Goal: Task Accomplishment & Management: Use online tool/utility

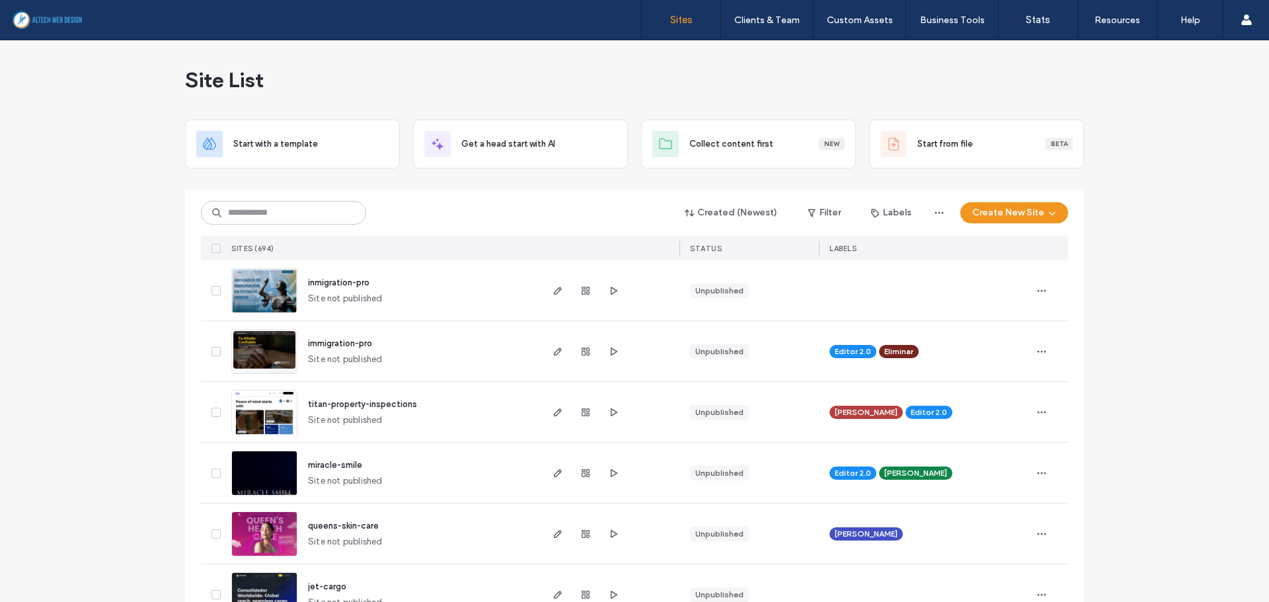
click at [285, 211] on input at bounding box center [283, 213] width 165 height 24
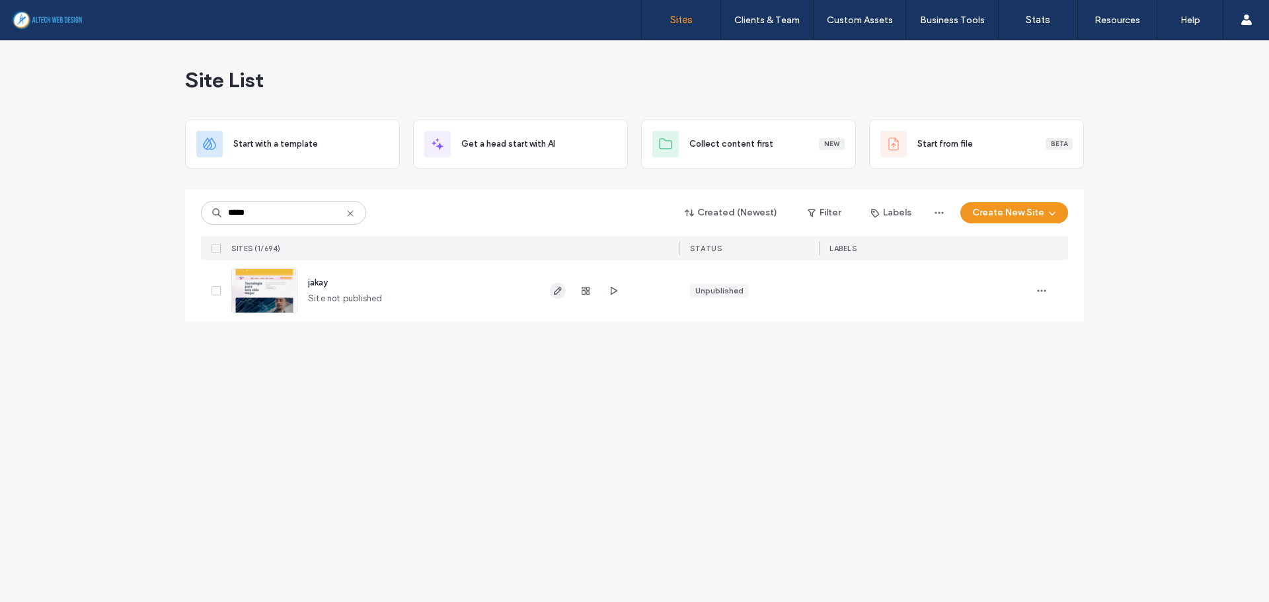
type input "*****"
click at [565, 292] on span "button" at bounding box center [558, 291] width 16 height 16
click at [562, 291] on icon "button" at bounding box center [558, 291] width 11 height 11
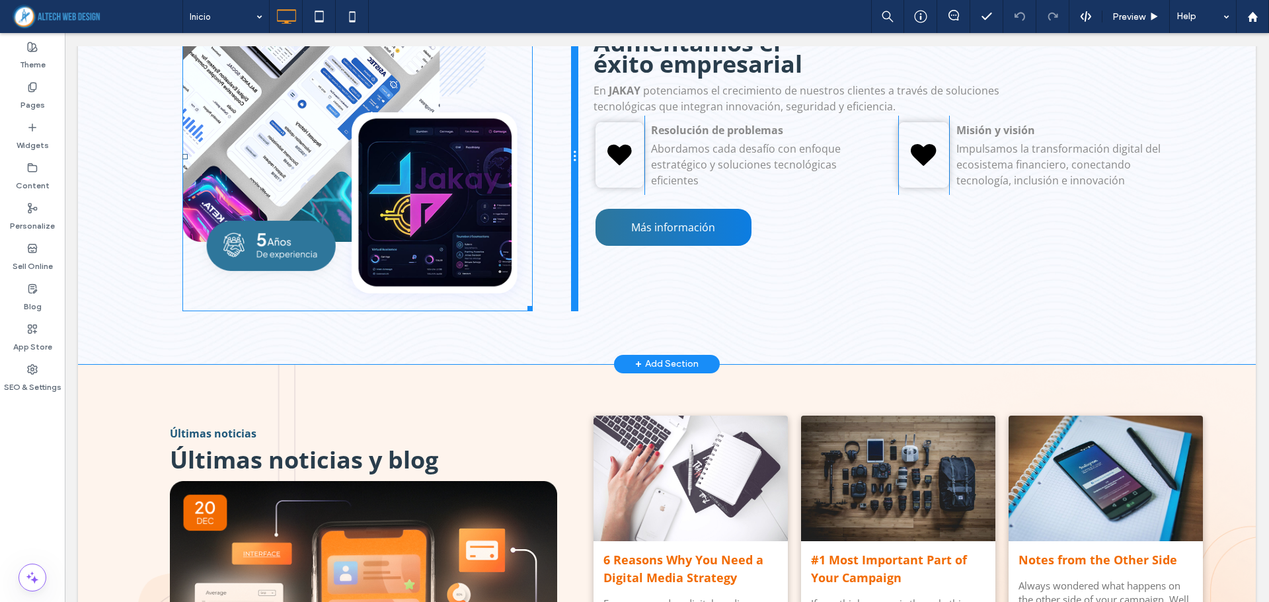
scroll to position [1784, 0]
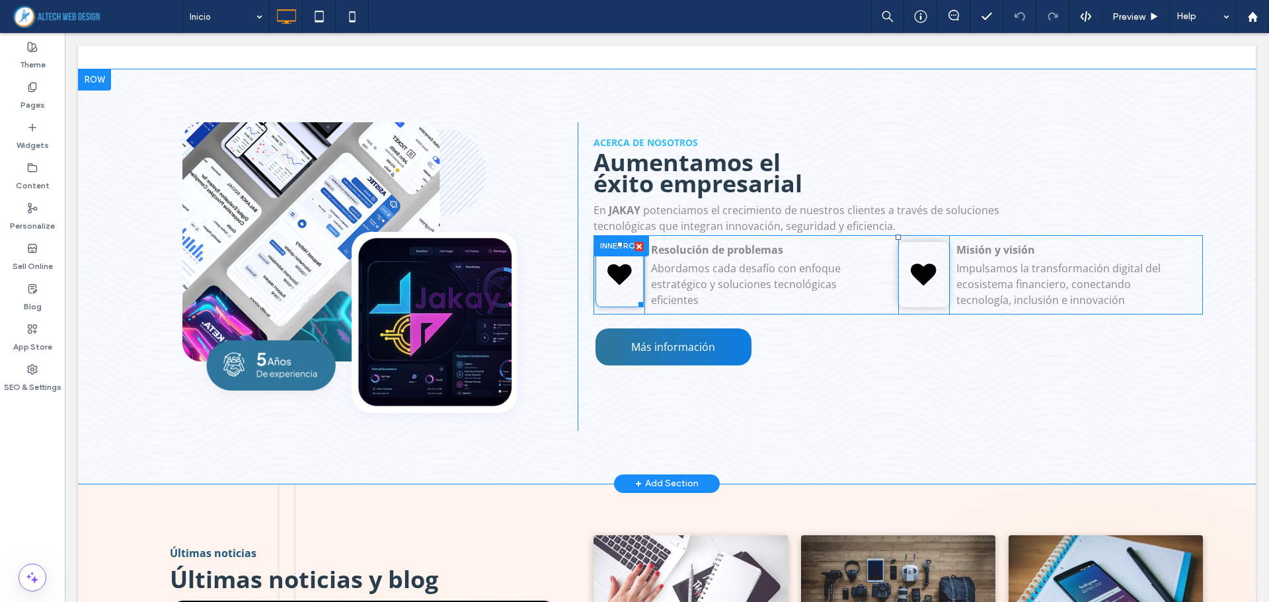
click at [621, 270] on icon at bounding box center [619, 274] width 24 height 65
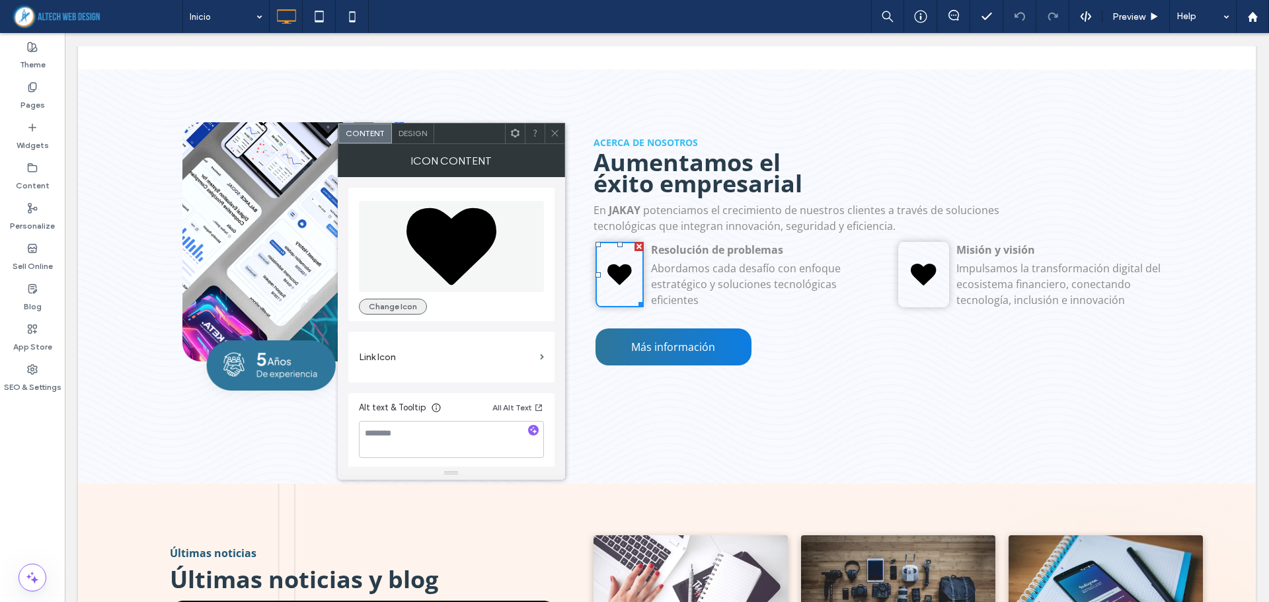
click at [410, 304] on button "Change Icon" at bounding box center [393, 307] width 68 height 16
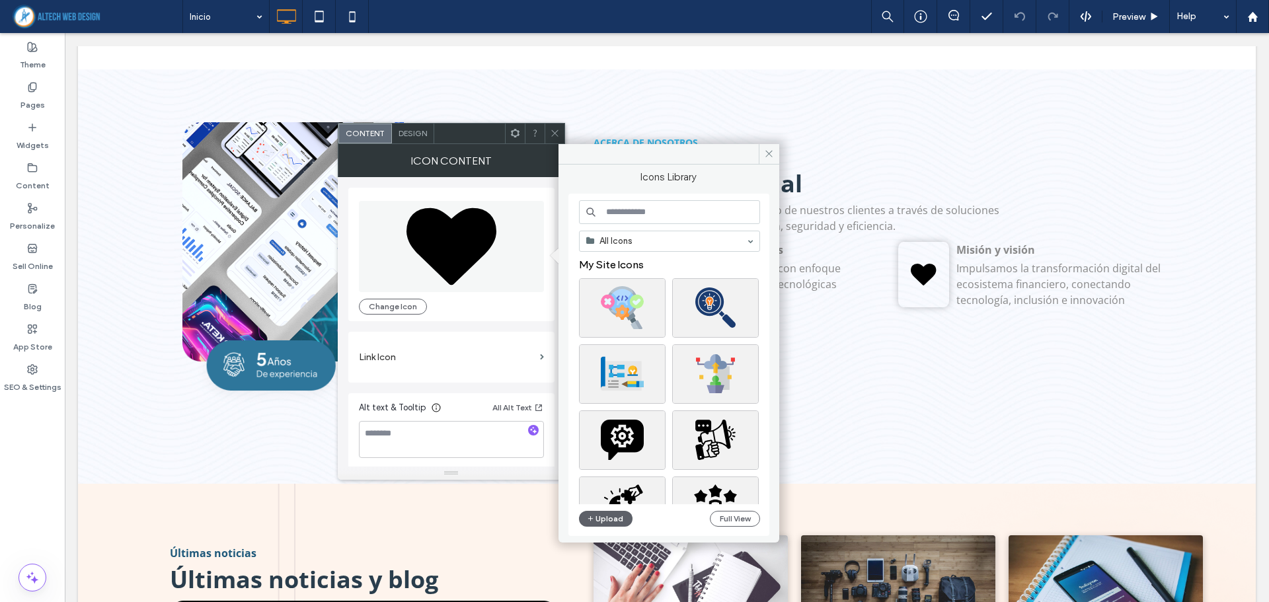
click at [623, 218] on input at bounding box center [669, 212] width 181 height 24
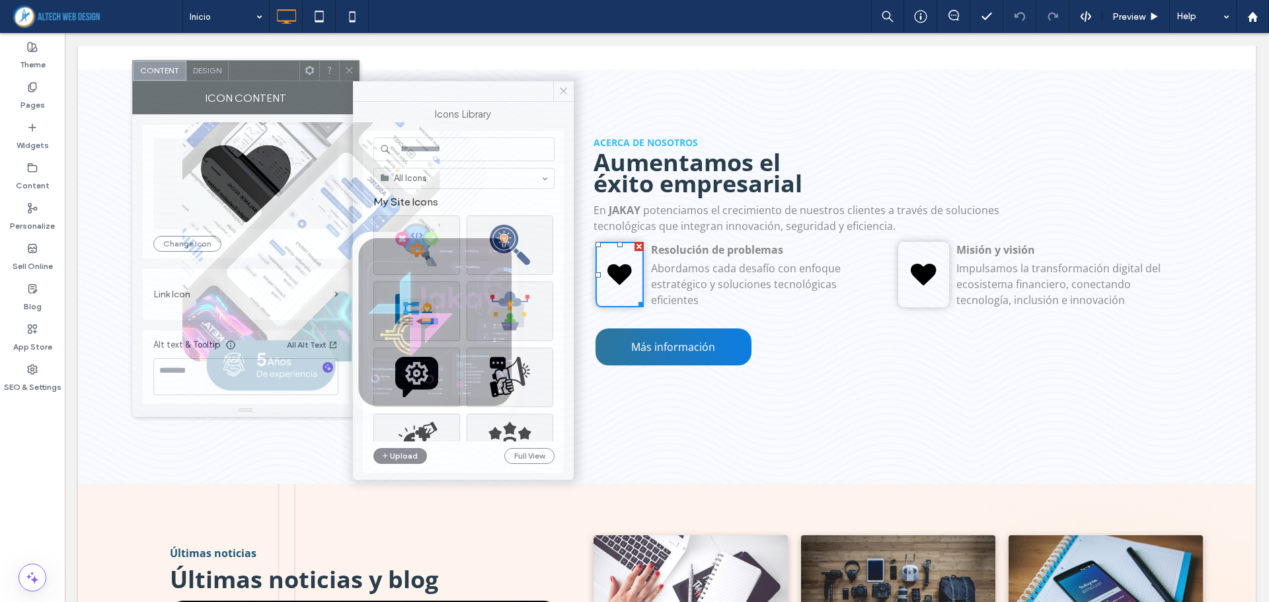
drag, startPoint x: 480, startPoint y: 139, endPoint x: 278, endPoint y: 78, distance: 211.2
click at [278, 78] on div at bounding box center [264, 71] width 71 height 20
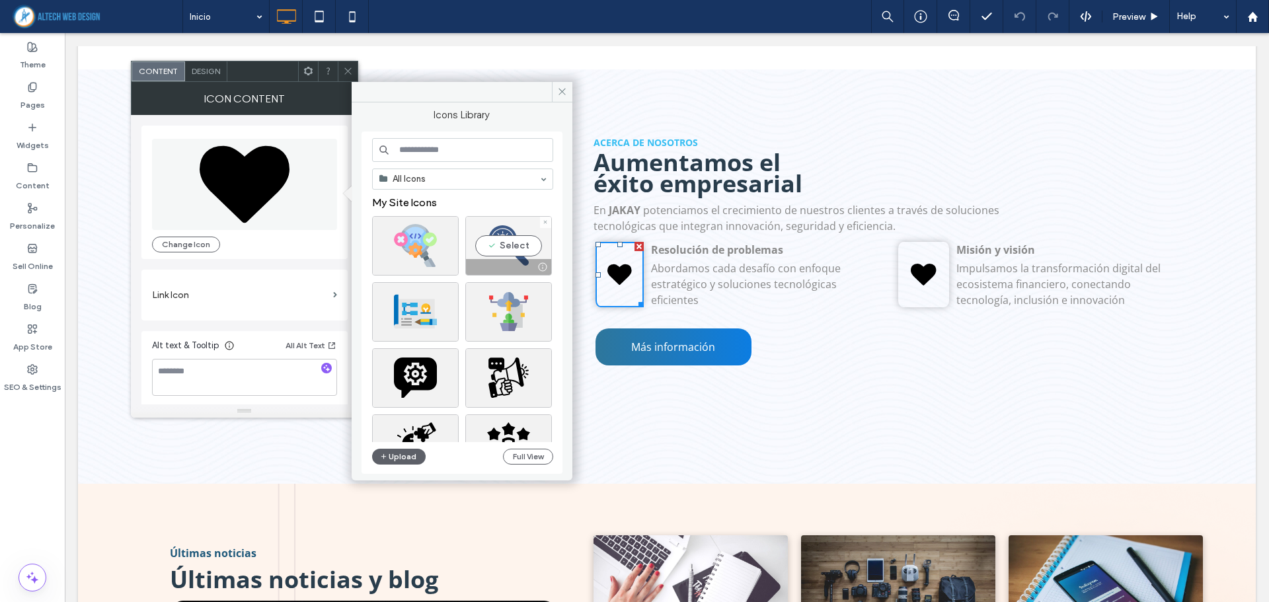
click at [514, 244] on div "Select" at bounding box center [508, 245] width 87 height 59
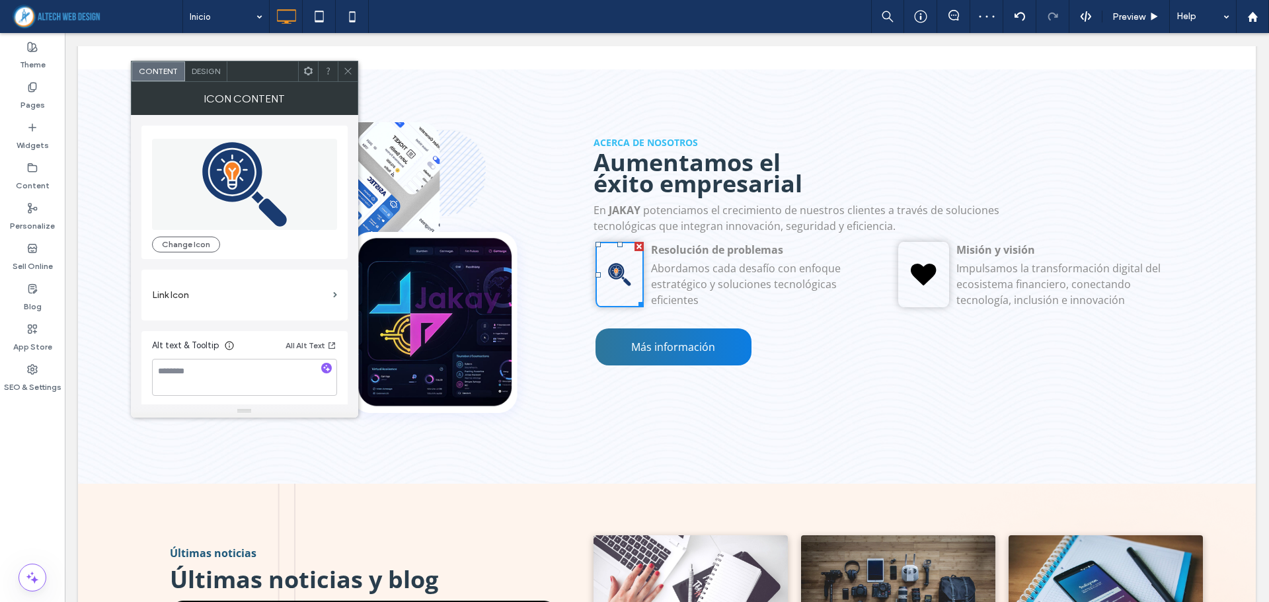
drag, startPoint x: 347, startPoint y: 70, endPoint x: 351, endPoint y: 77, distance: 7.7
click at [347, 71] on icon at bounding box center [348, 71] width 10 height 10
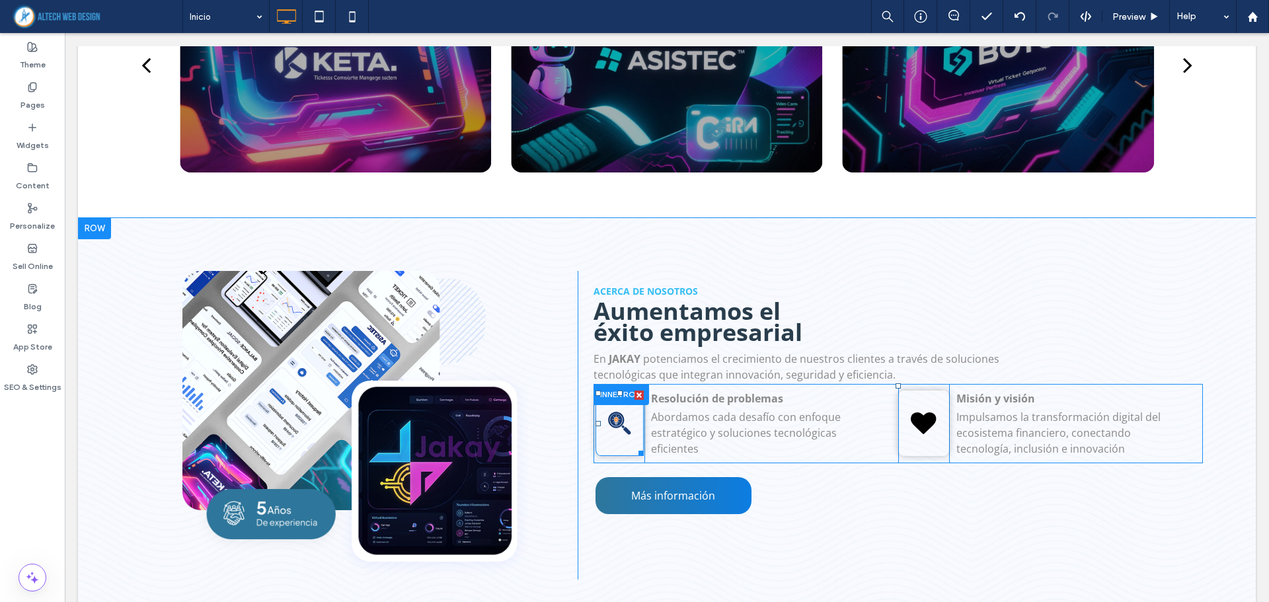
scroll to position [1698, 0]
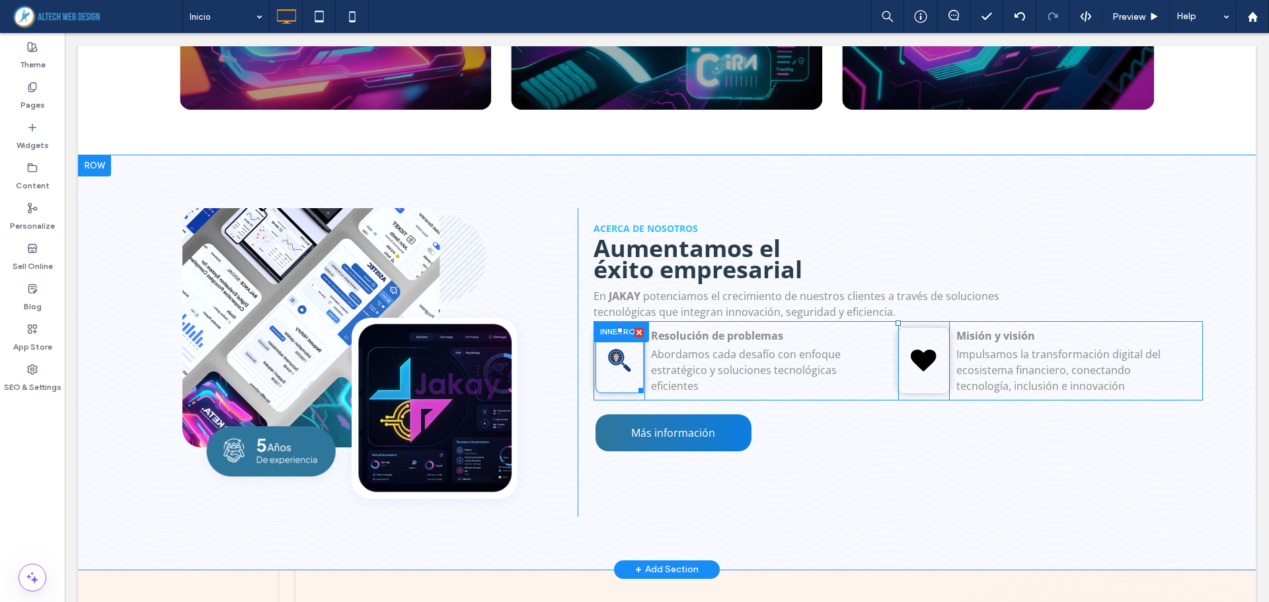
click at [622, 356] on icon at bounding box center [619, 361] width 22 height 22
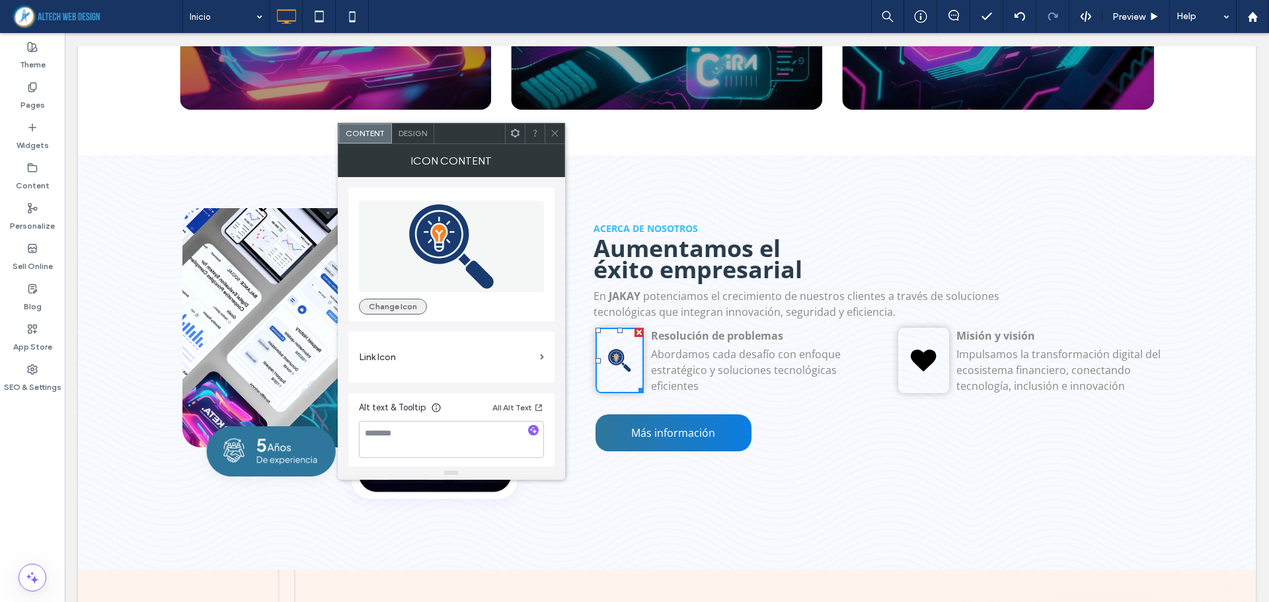
click at [386, 303] on button "Change Icon" at bounding box center [393, 307] width 68 height 16
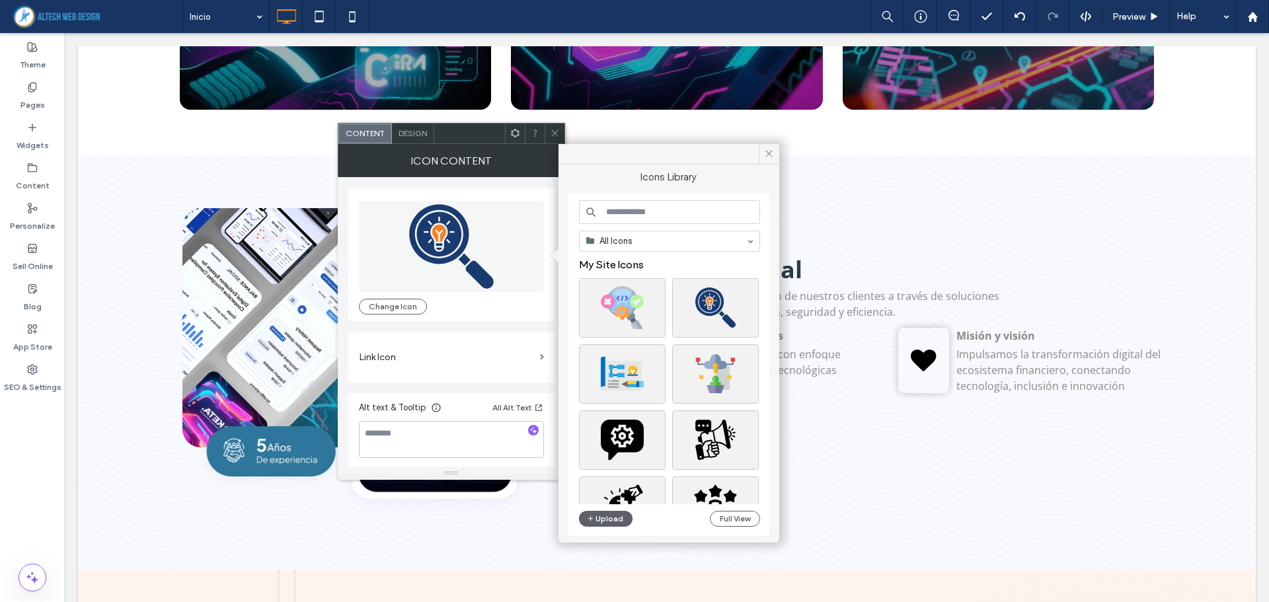
click at [642, 213] on input at bounding box center [669, 212] width 181 height 24
click at [634, 438] on div "Select" at bounding box center [622, 439] width 87 height 59
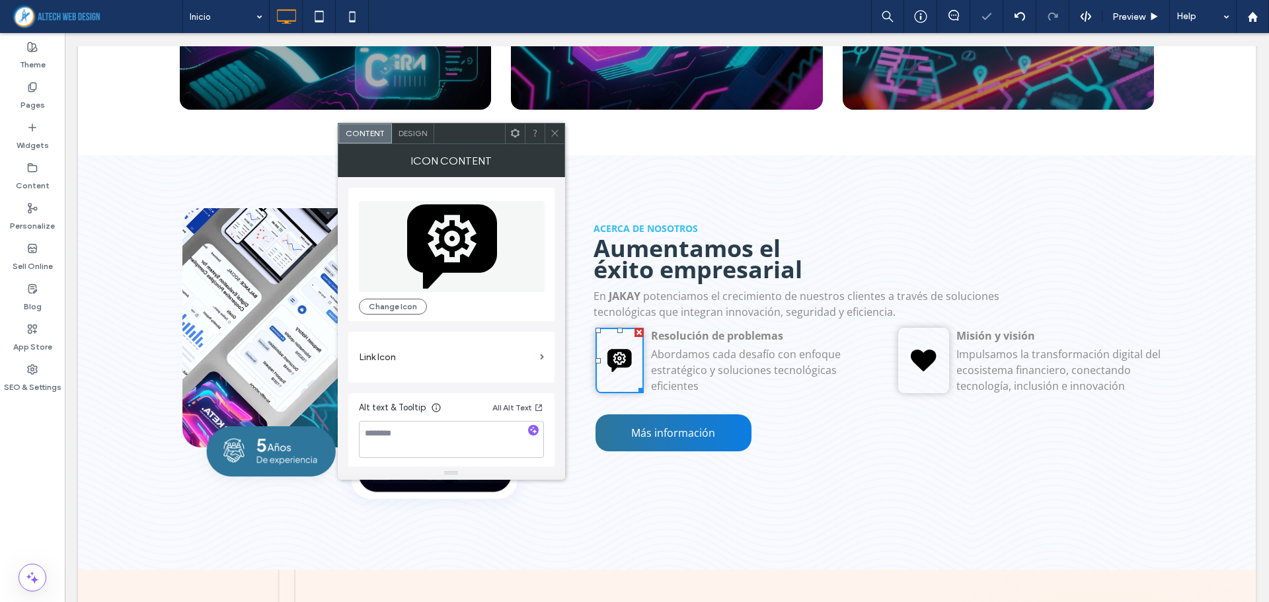
click at [561, 133] on div at bounding box center [555, 134] width 20 height 20
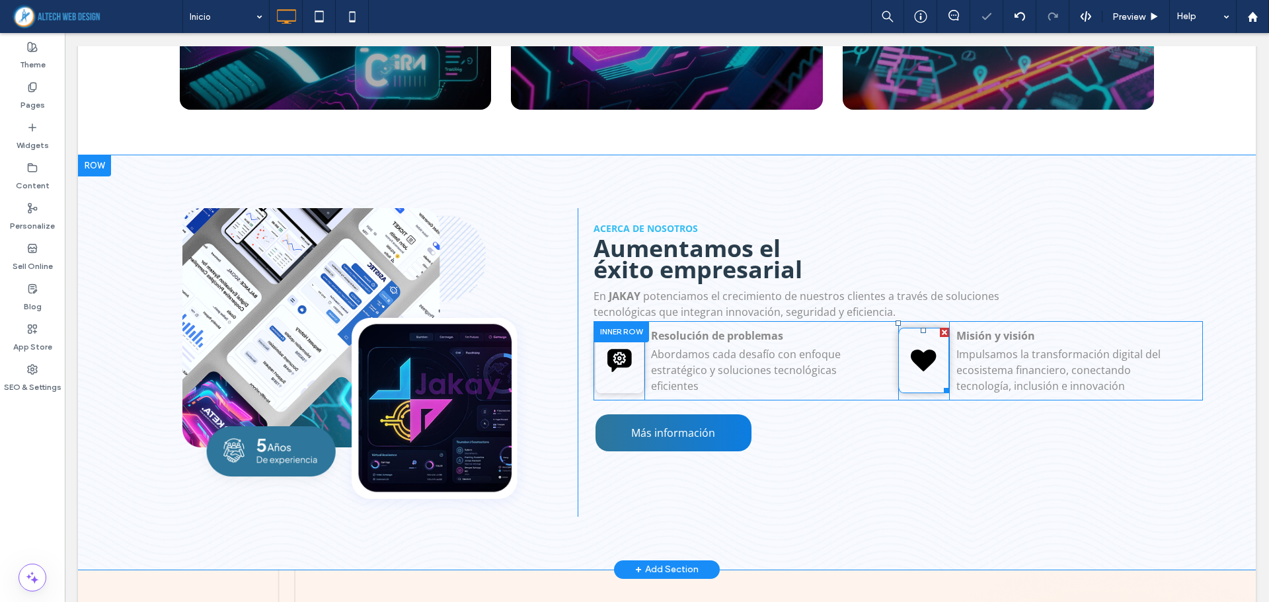
click at [917, 350] on icon at bounding box center [923, 361] width 25 height 22
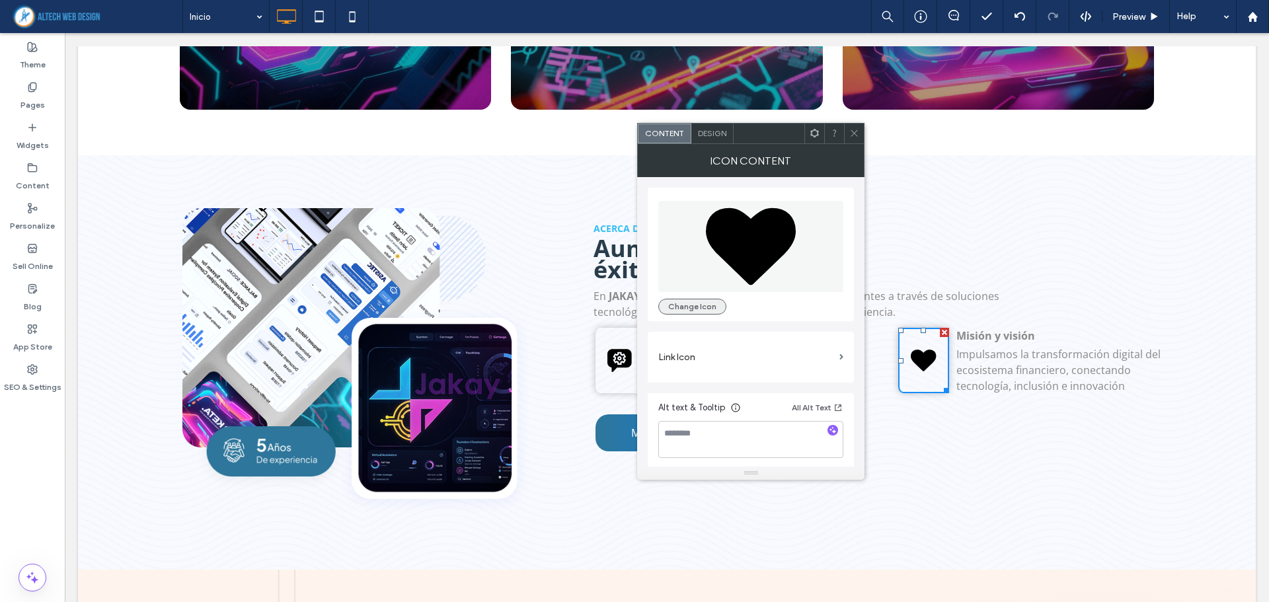
click at [699, 310] on button "Change Icon" at bounding box center [692, 307] width 68 height 16
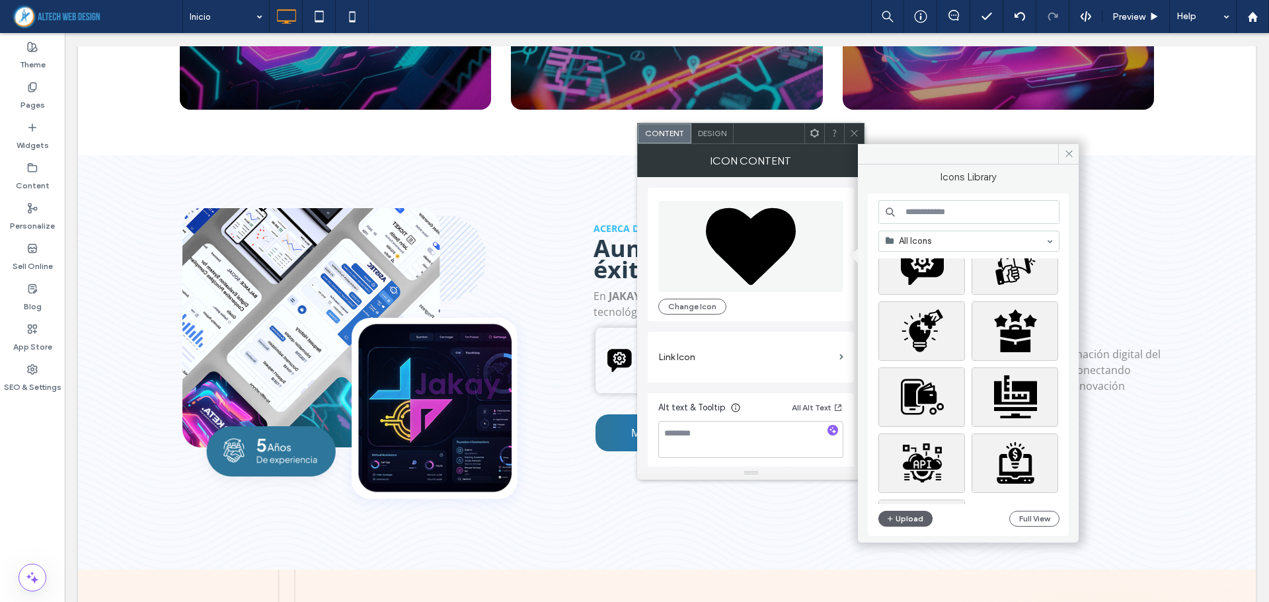
scroll to position [198, 0]
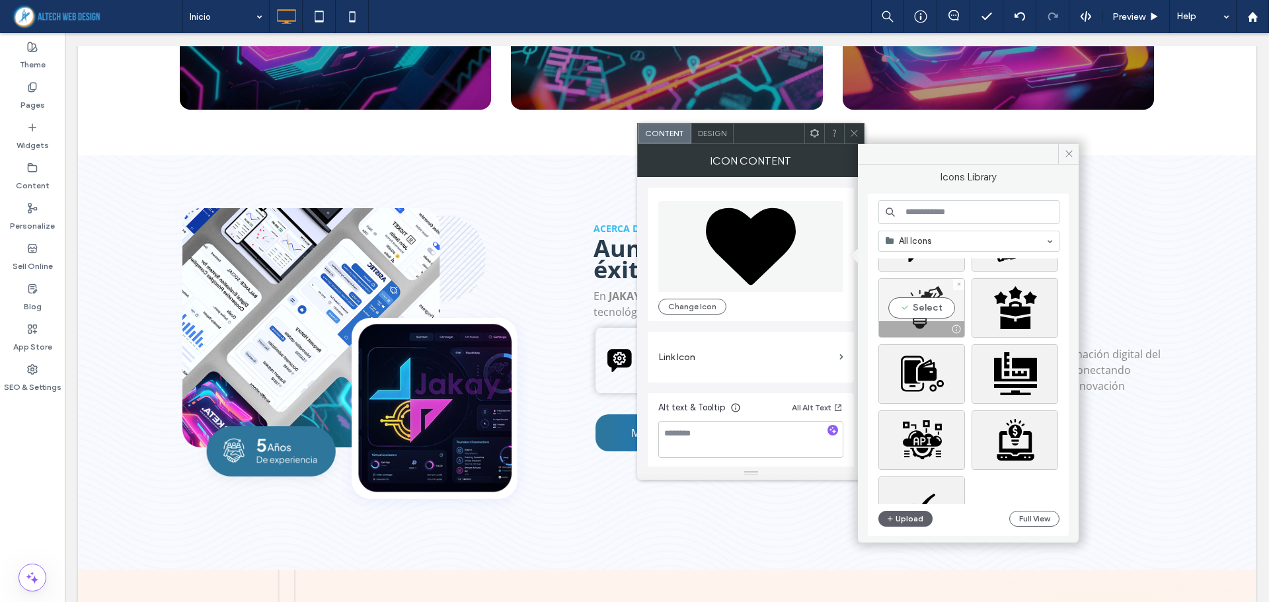
click at [927, 315] on div "Select" at bounding box center [921, 307] width 87 height 59
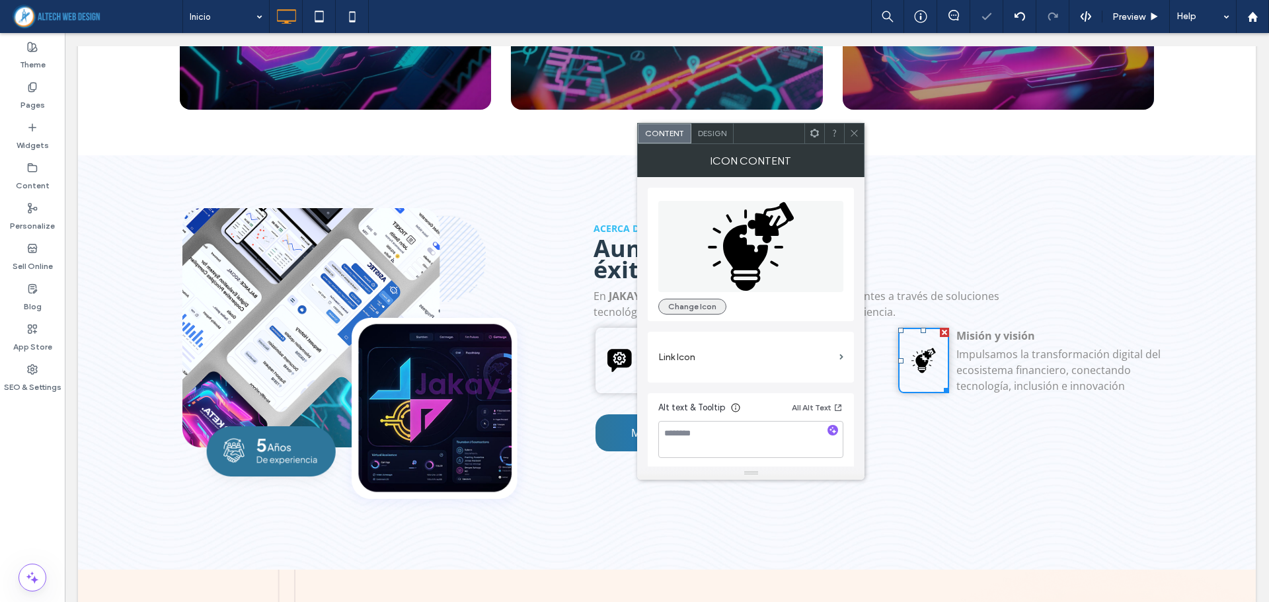
click at [686, 303] on button "Change Icon" at bounding box center [692, 307] width 68 height 16
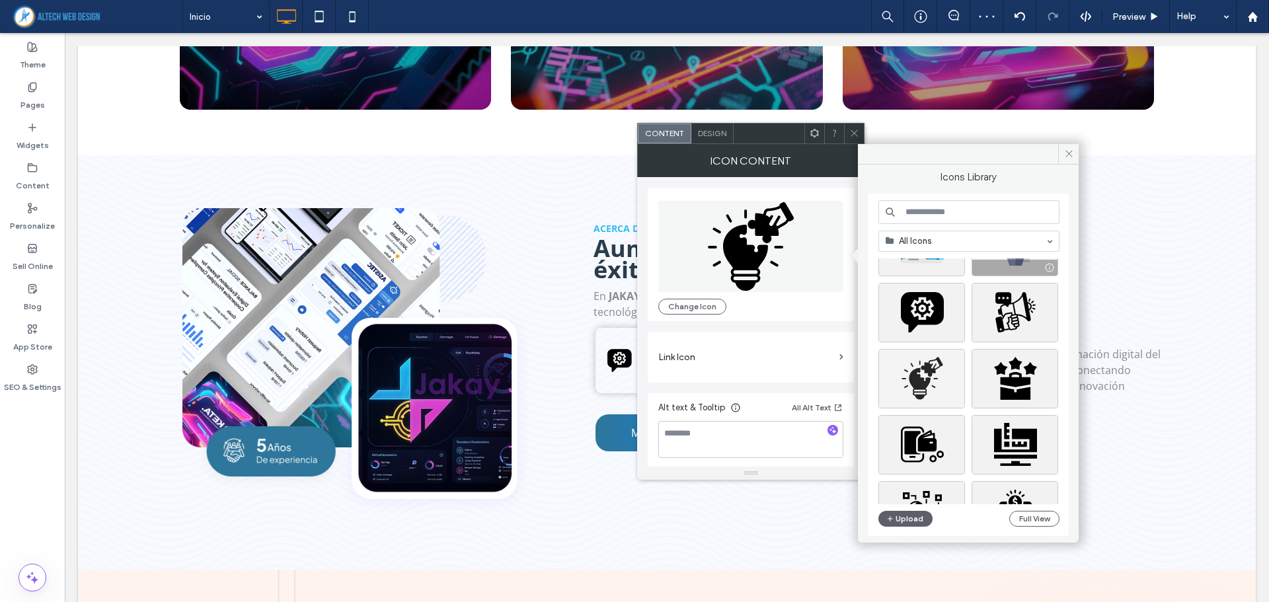
scroll to position [132, 0]
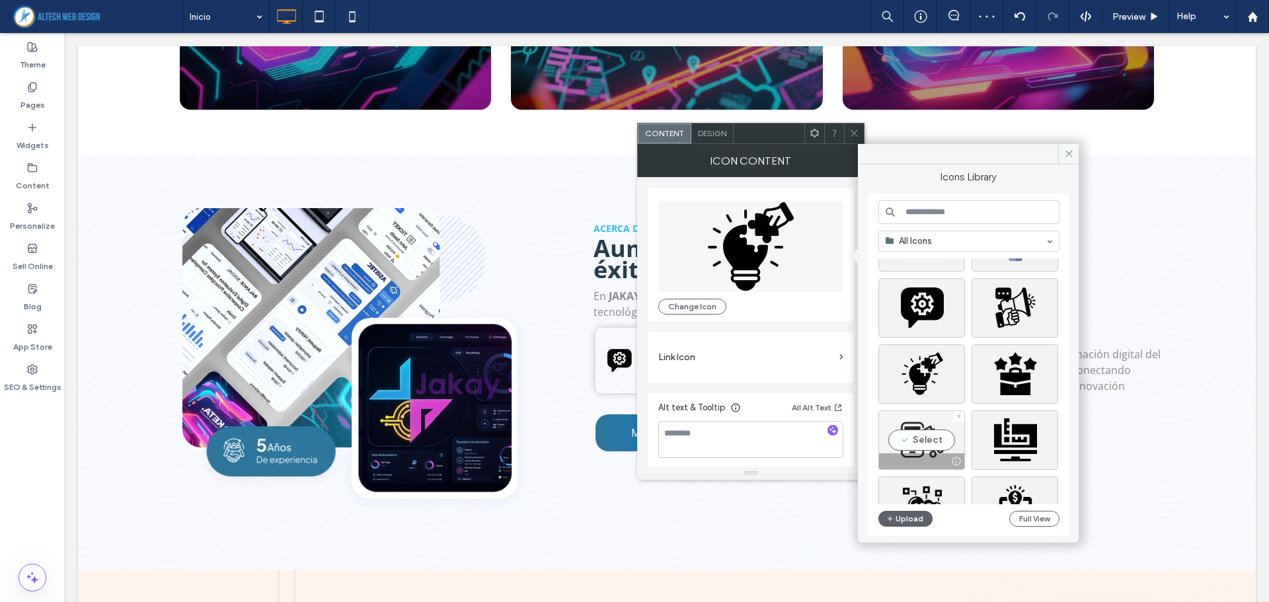
drag, startPoint x: 932, startPoint y: 443, endPoint x: 866, endPoint y: 409, distance: 73.6
click at [932, 443] on div "Select" at bounding box center [921, 439] width 87 height 59
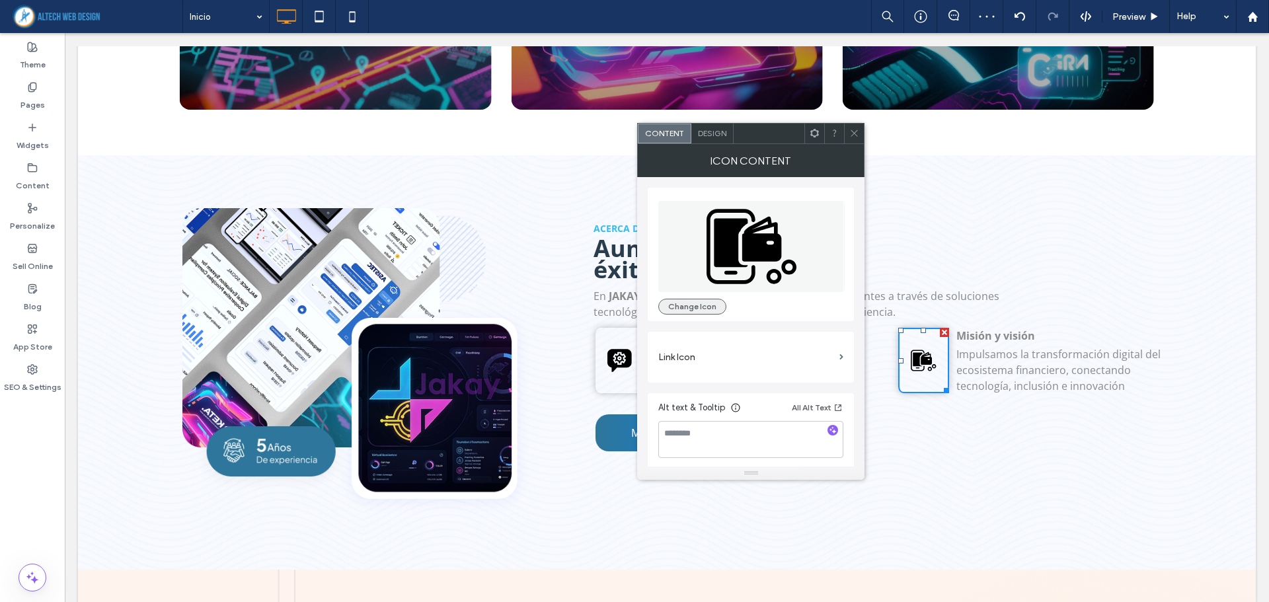
click at [718, 309] on button "Change Icon" at bounding box center [692, 307] width 68 height 16
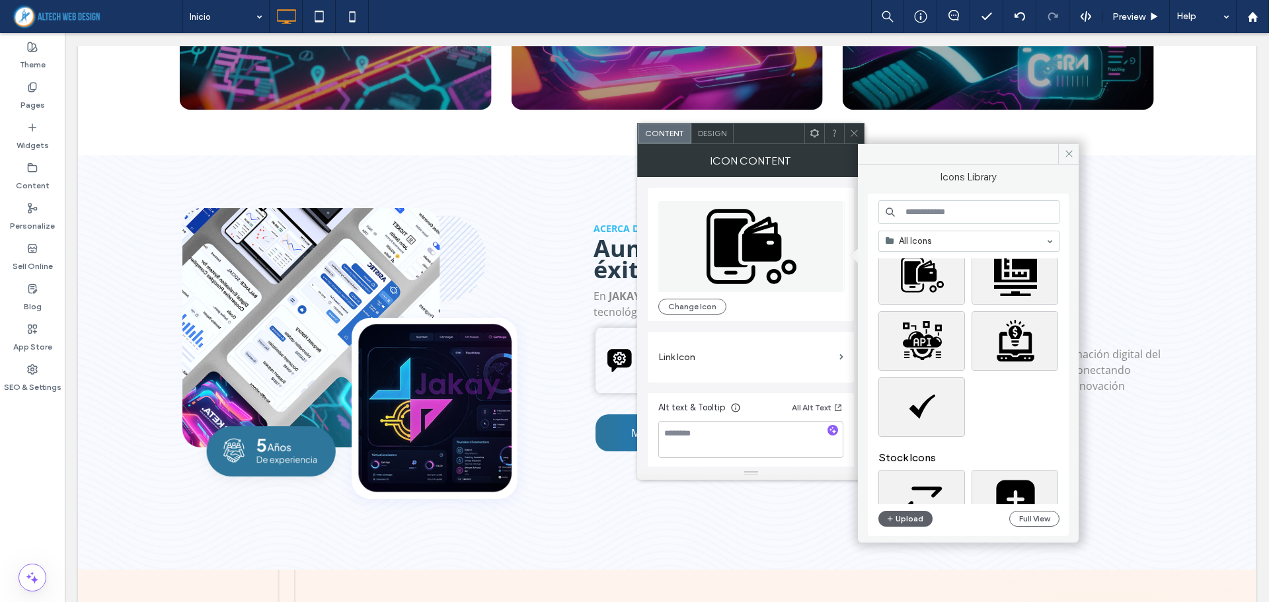
scroll to position [330, 0]
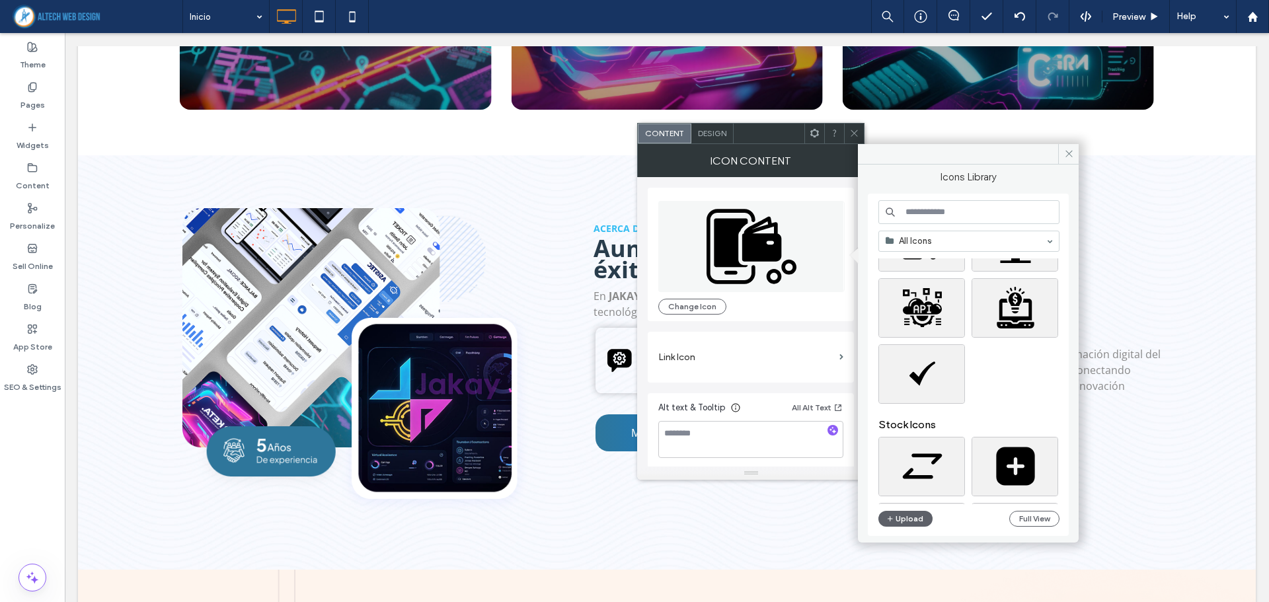
click at [931, 375] on div "My Site Icons Stock Icons" at bounding box center [973, 381] width 191 height 246
click at [932, 382] on div "Select" at bounding box center [921, 373] width 87 height 59
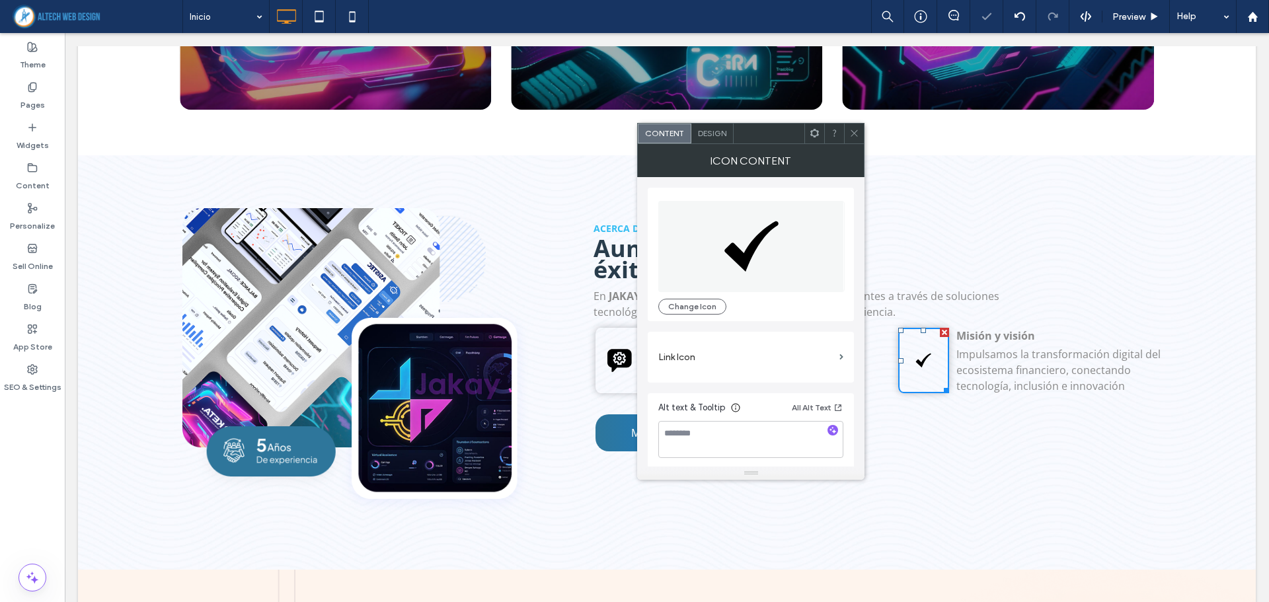
click at [856, 135] on icon at bounding box center [854, 133] width 10 height 10
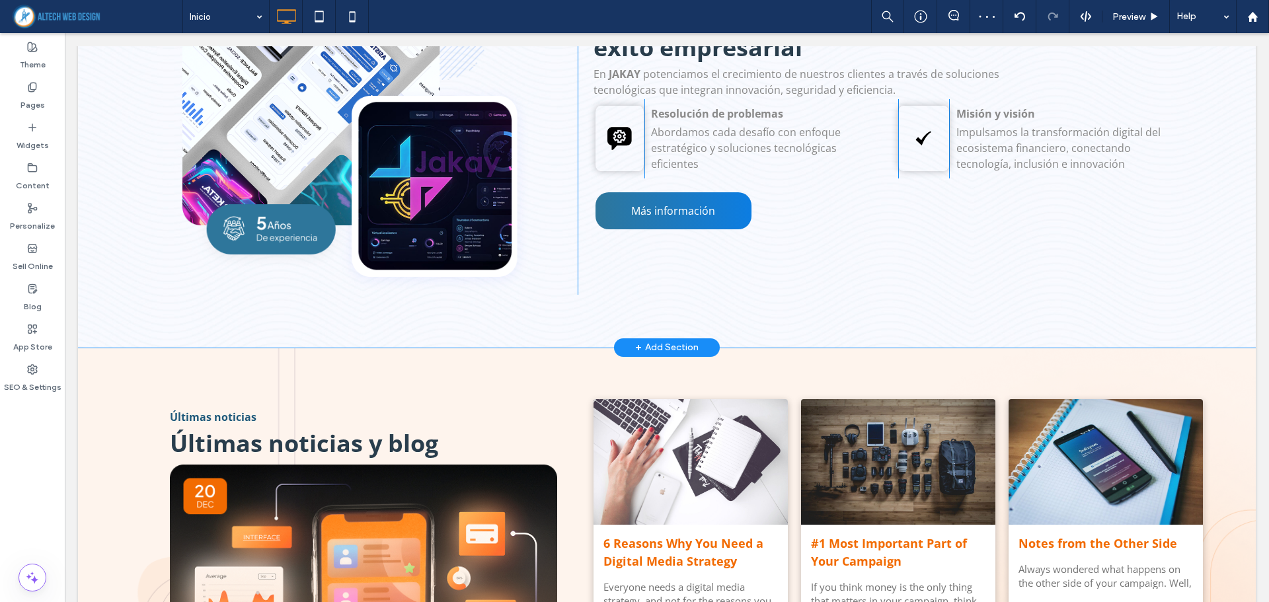
scroll to position [1897, 0]
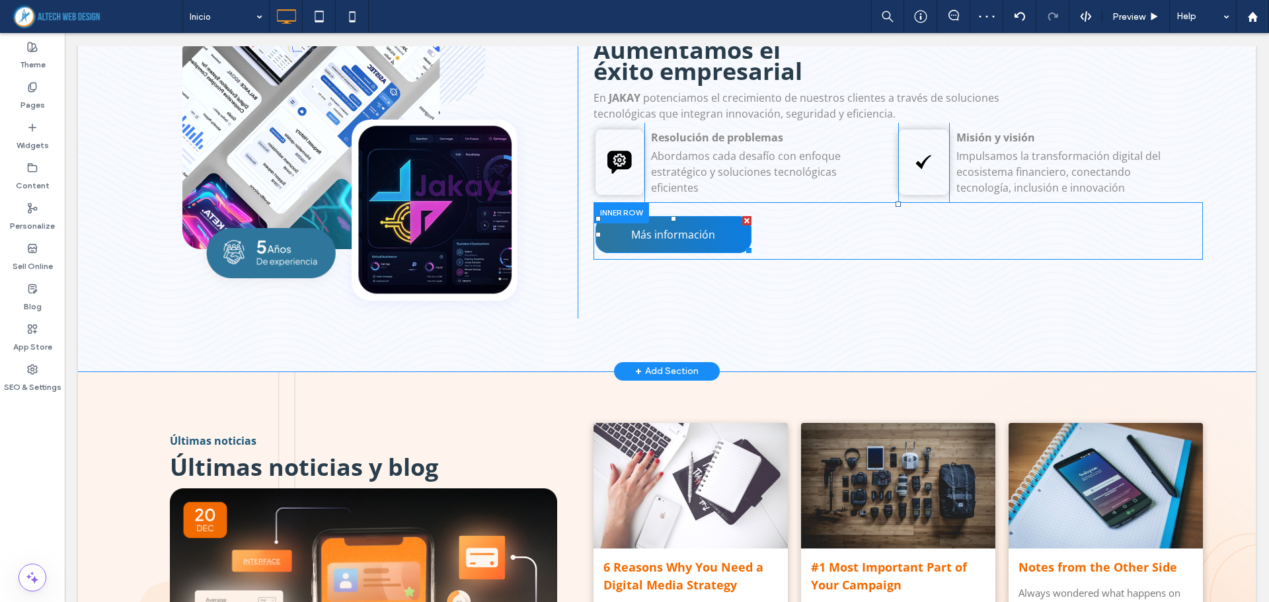
click at [695, 227] on span "Más información" at bounding box center [673, 234] width 84 height 15
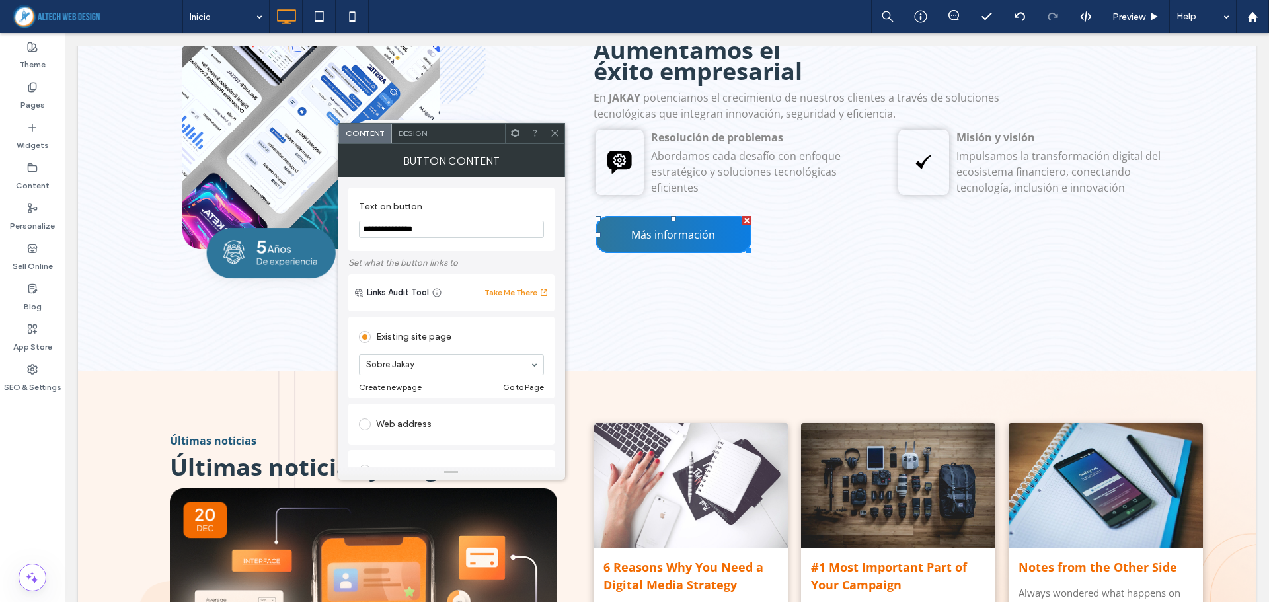
click at [554, 134] on icon at bounding box center [555, 133] width 10 height 10
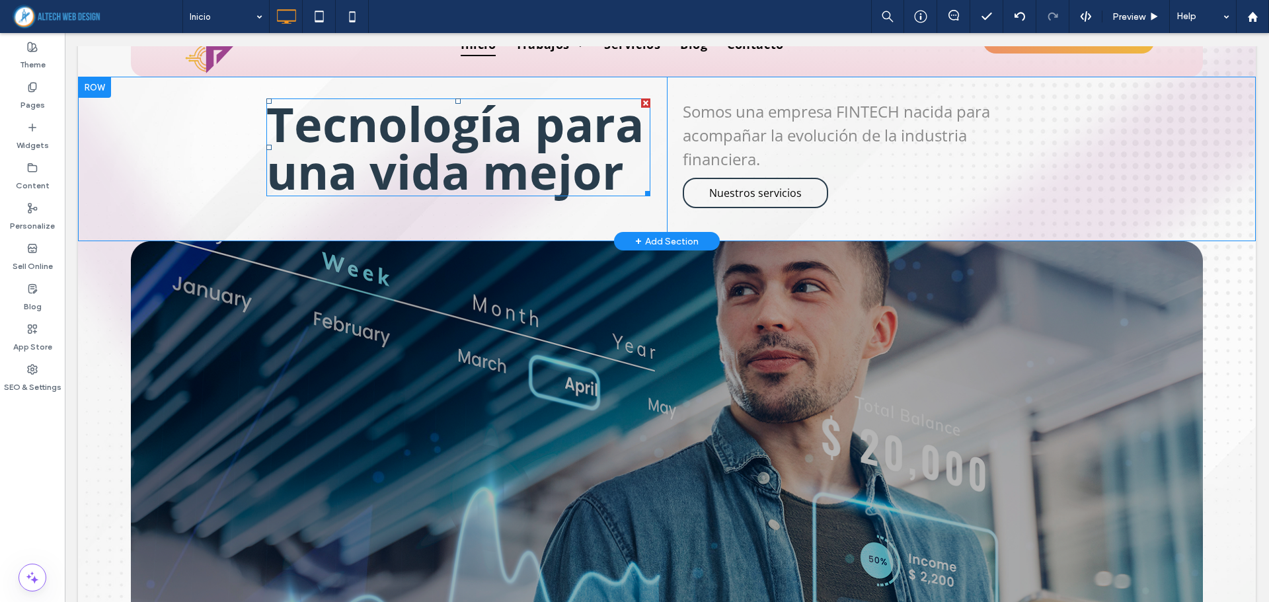
scroll to position [0, 0]
